Goal: Transaction & Acquisition: Purchase product/service

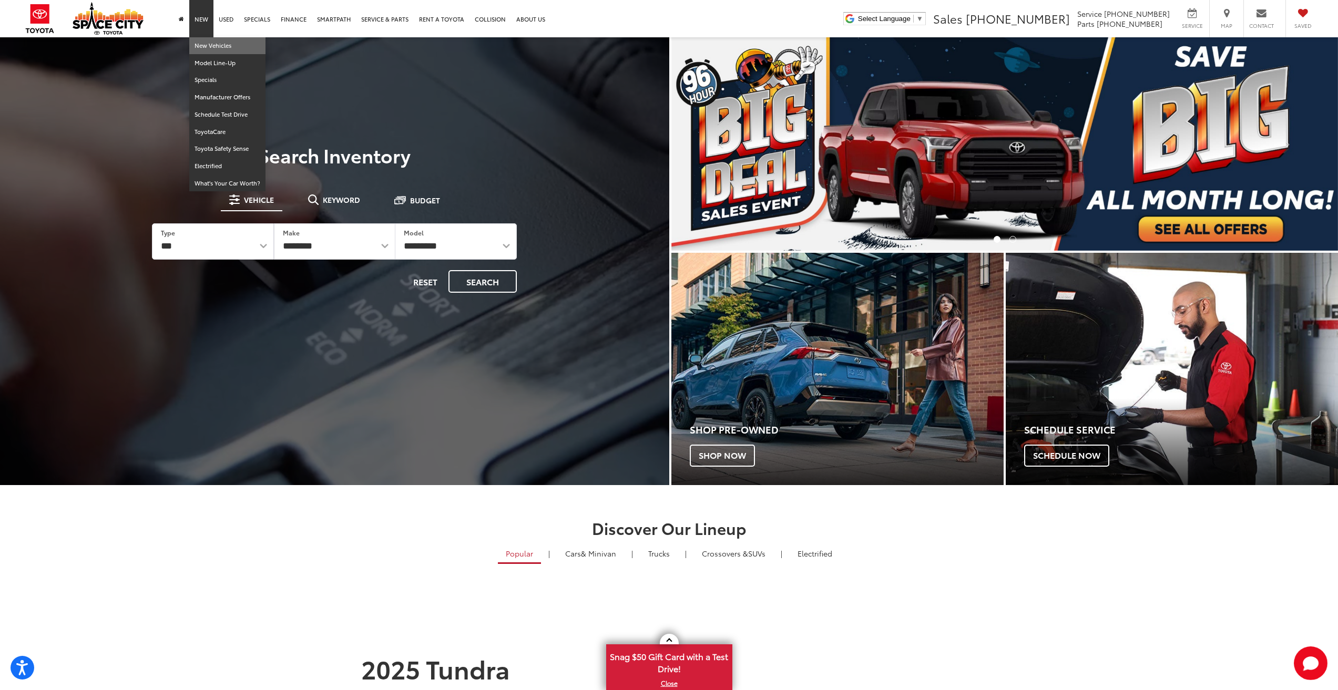
click at [202, 47] on link "New Vehicles" at bounding box center [227, 45] width 76 height 17
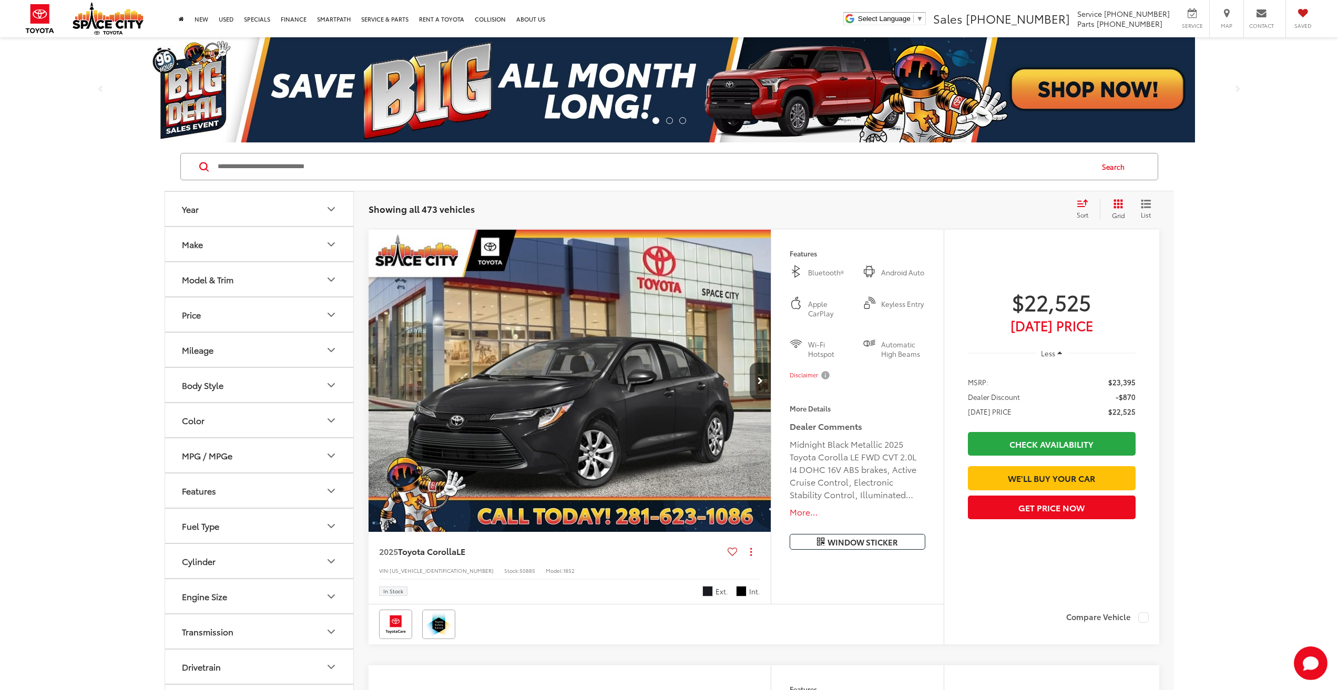
scroll to position [40, 0]
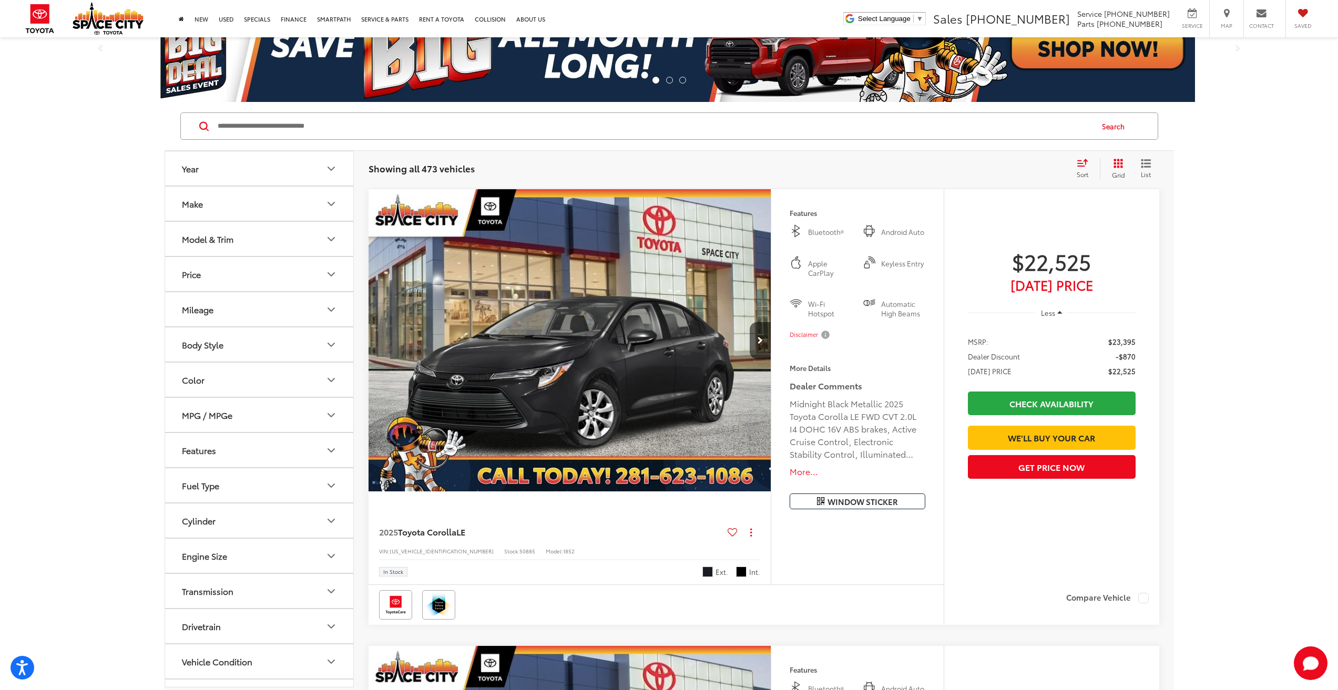
click at [244, 241] on button "Model & Trim" at bounding box center [259, 239] width 189 height 34
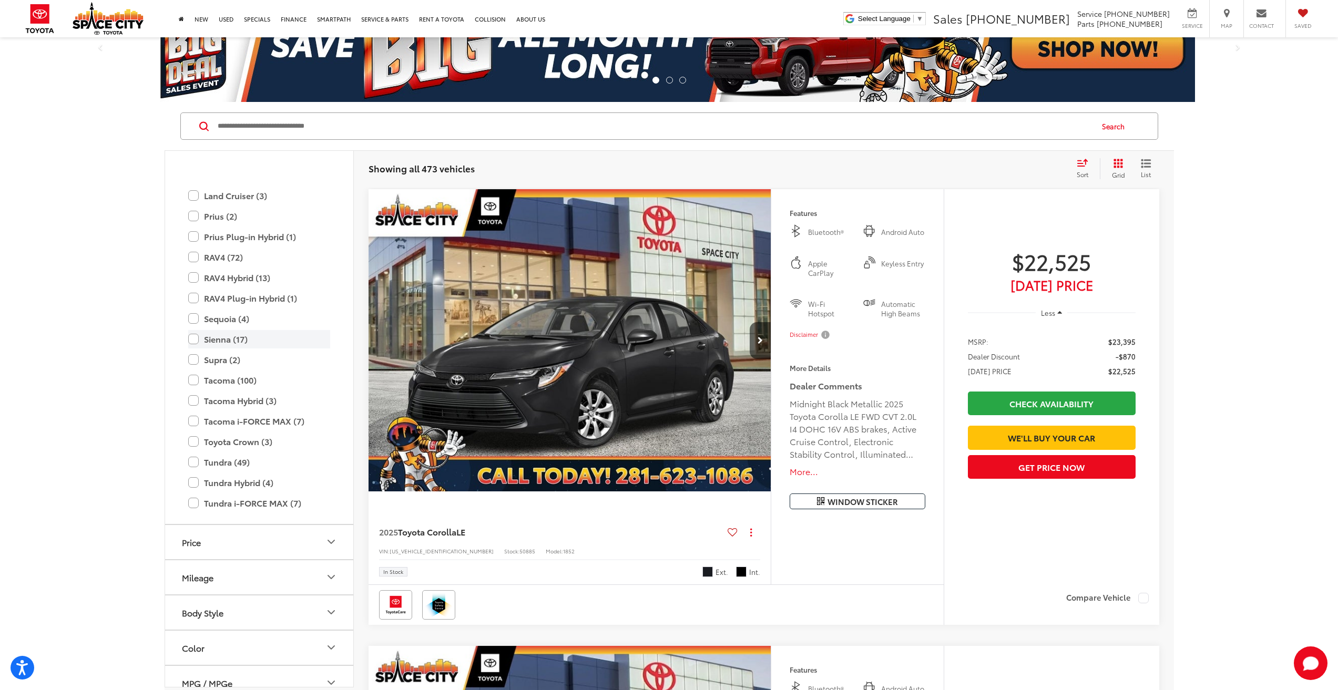
scroll to position [414, 0]
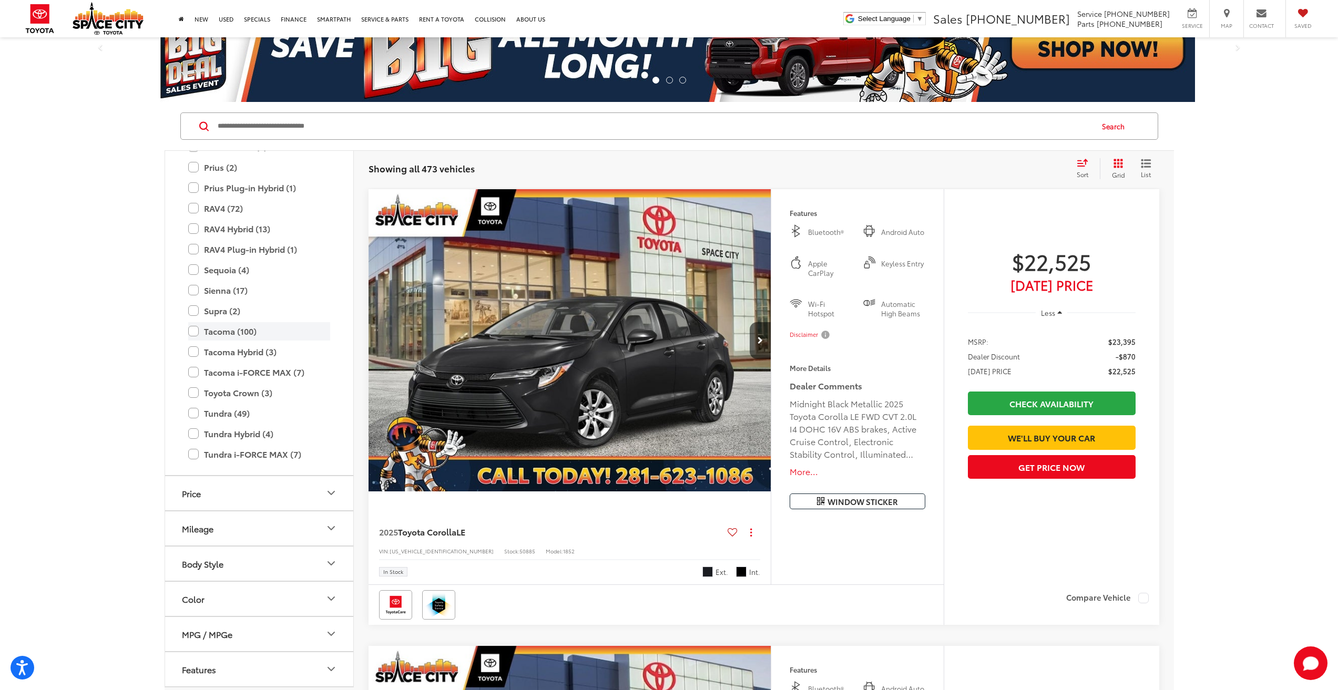
click at [198, 332] on label "Tacoma (100)" at bounding box center [259, 331] width 142 height 18
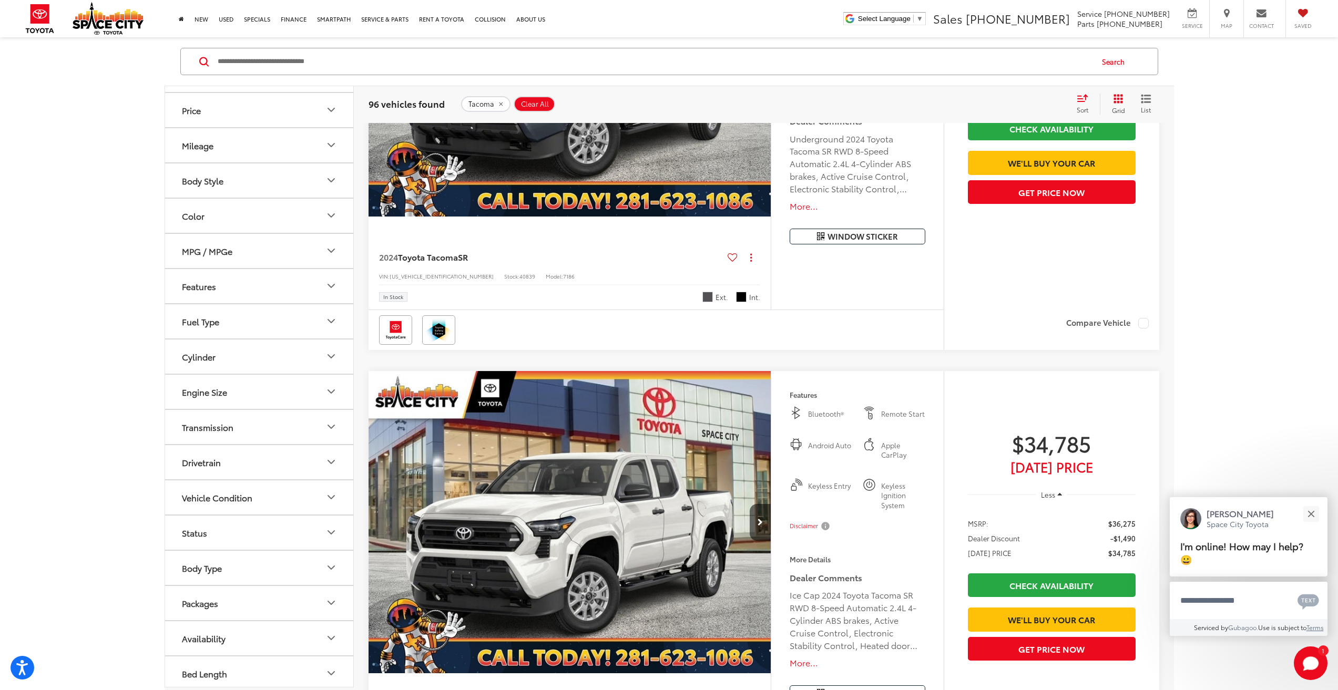
scroll to position [717, 0]
click at [297, 594] on button "Packages" at bounding box center [259, 599] width 189 height 34
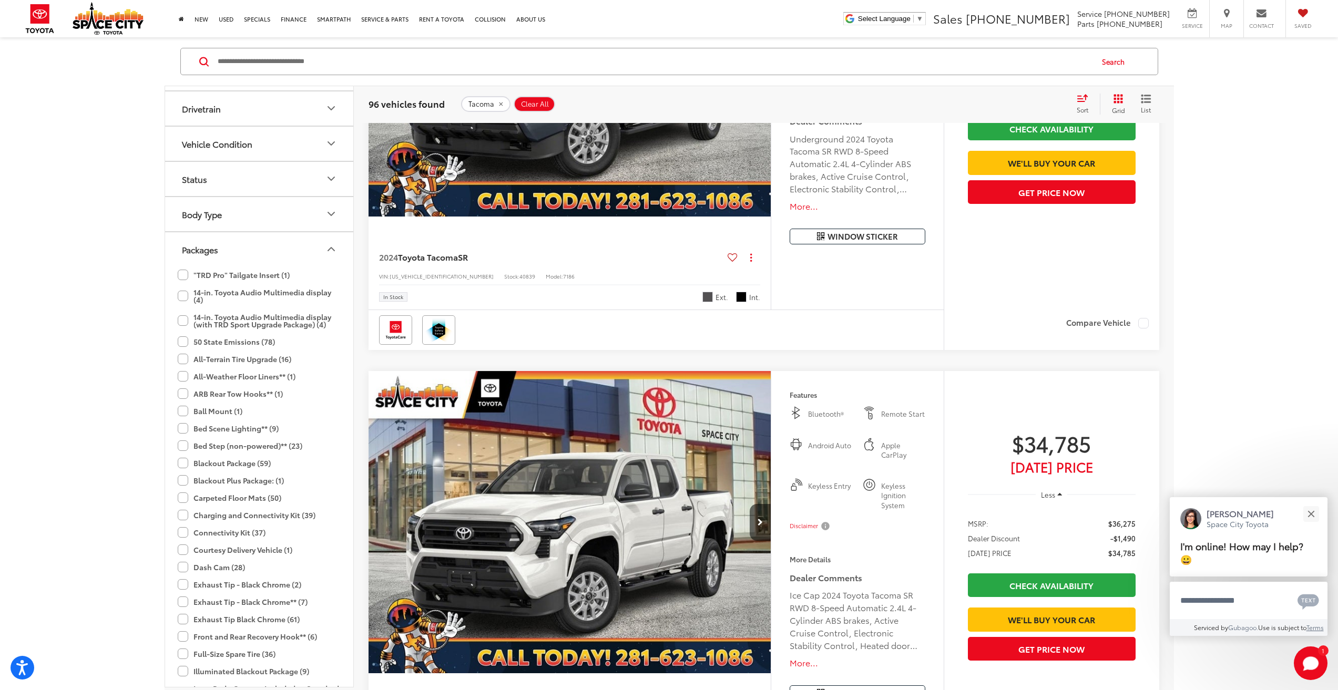
scroll to position [1085, 0]
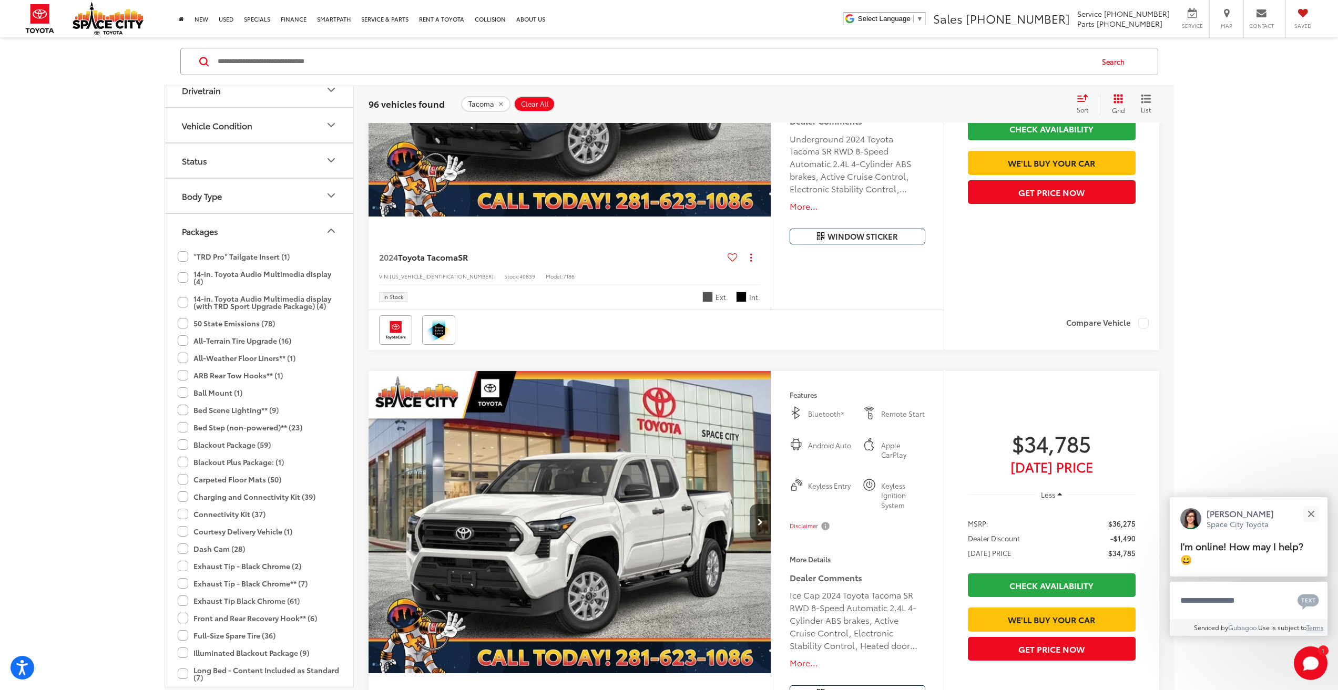
click at [195, 279] on label "14-in. Toyota Audio Multimedia display (4)" at bounding box center [259, 278] width 163 height 25
click at [198, 300] on label "14-in. Toyota Audio Multimedia display (with TRD Sport Upgrade Package) (4)" at bounding box center [259, 302] width 163 height 25
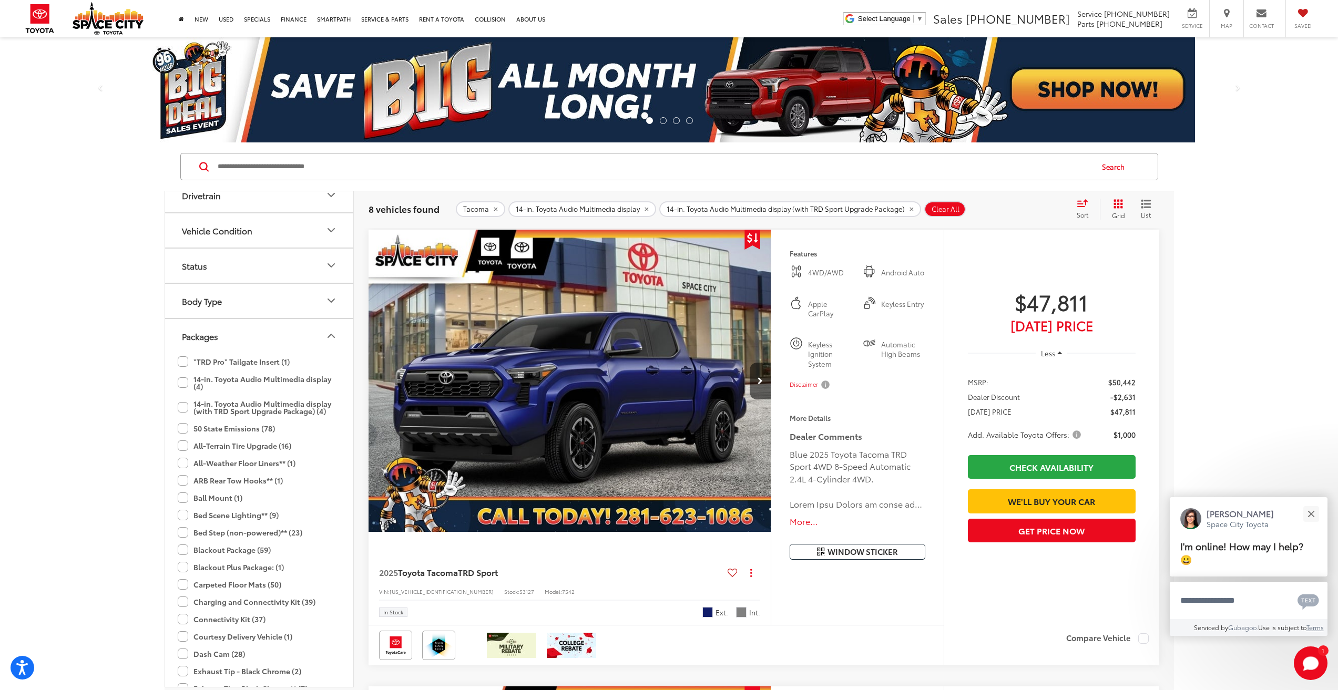
click at [1077, 209] on div "Sort" at bounding box center [1086, 209] width 28 height 21
click at [1064, 256] on span "Low to High" at bounding box center [1048, 254] width 47 height 12
click at [1085, 209] on div "Sort" at bounding box center [1086, 209] width 28 height 21
click at [1064, 252] on span "Low to High" at bounding box center [1048, 254] width 47 height 12
